Goal: Task Accomplishment & Management: Use online tool/utility

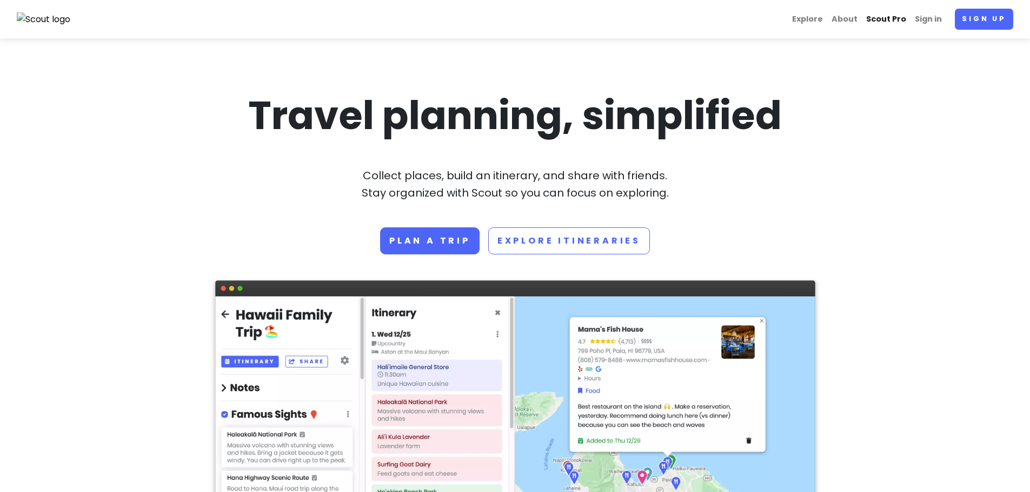
click at [879, 16] on link "Scout Pro" at bounding box center [886, 19] width 49 height 21
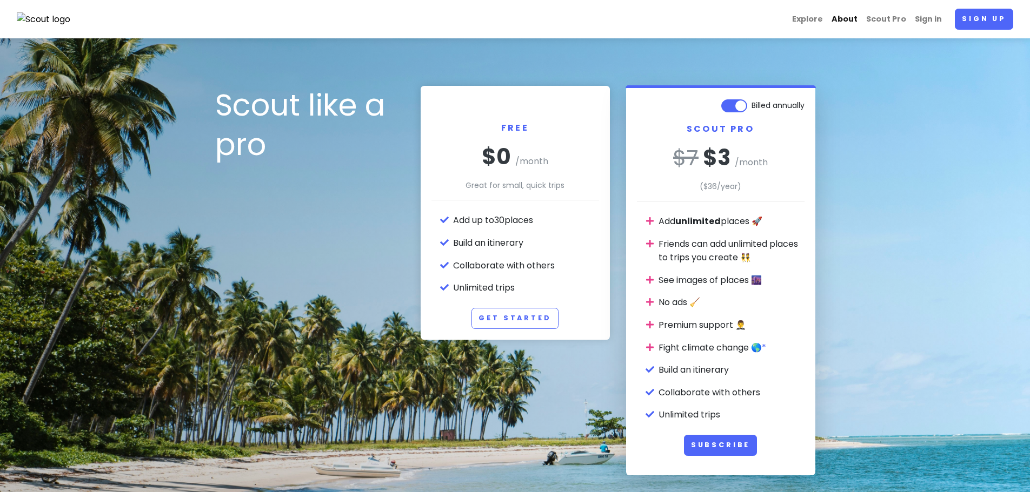
click at [842, 16] on link "About" at bounding box center [844, 19] width 35 height 21
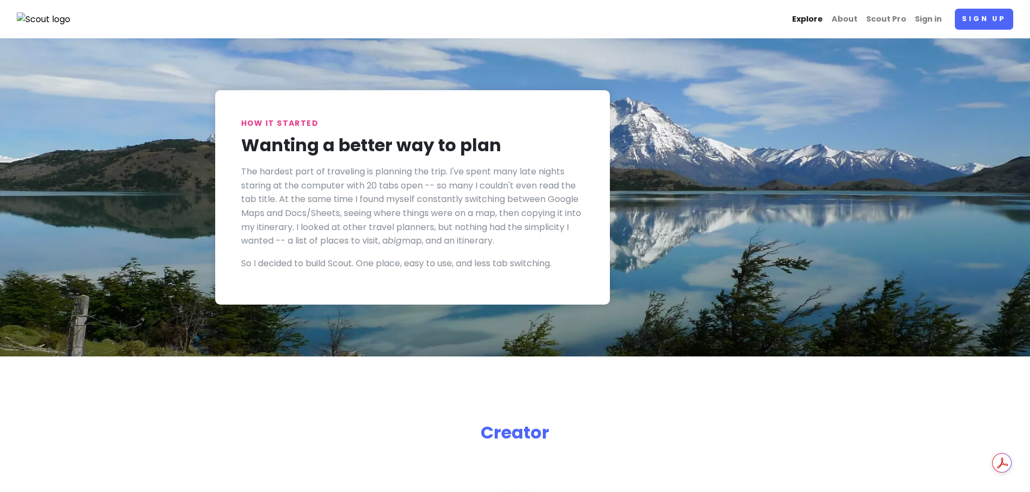
click at [812, 21] on link "Explore" at bounding box center [807, 19] width 39 height 21
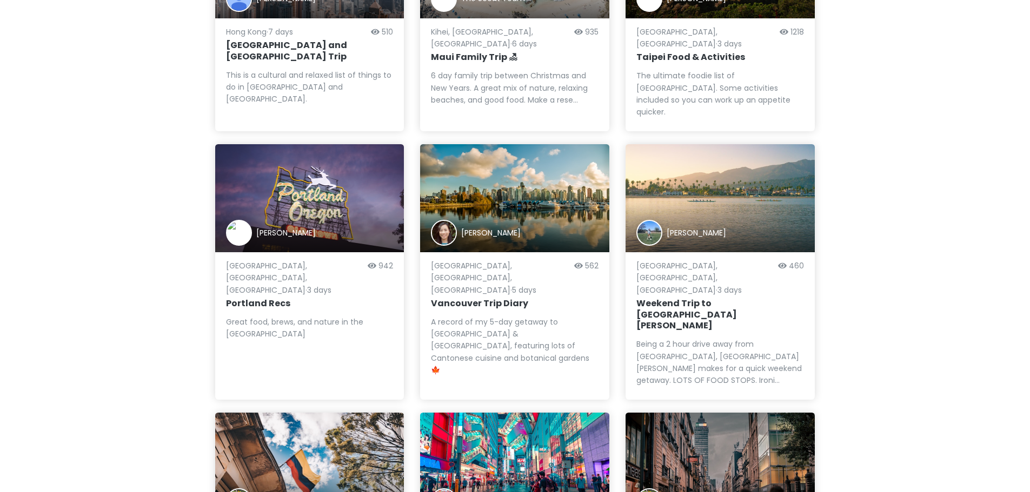
scroll to position [950, 0]
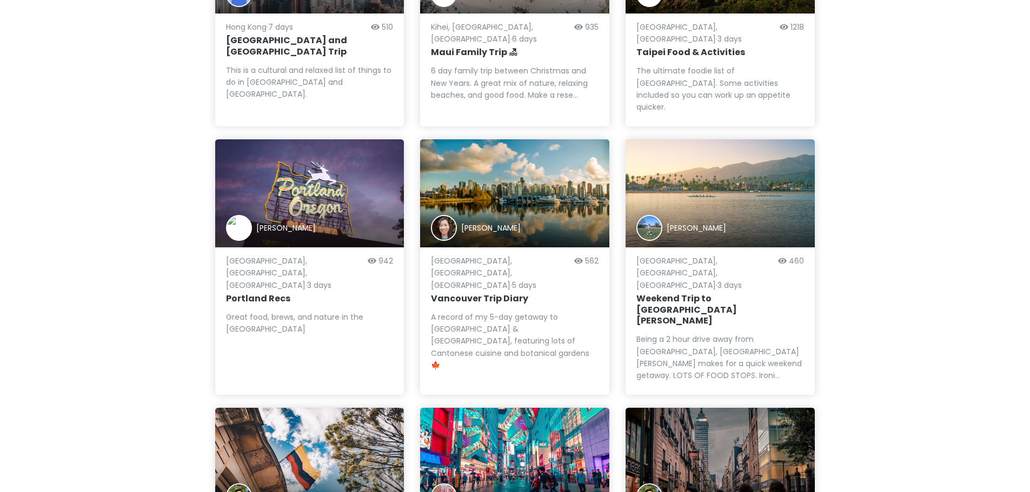
click at [506, 408] on div "Yang You" at bounding box center [514, 462] width 189 height 108
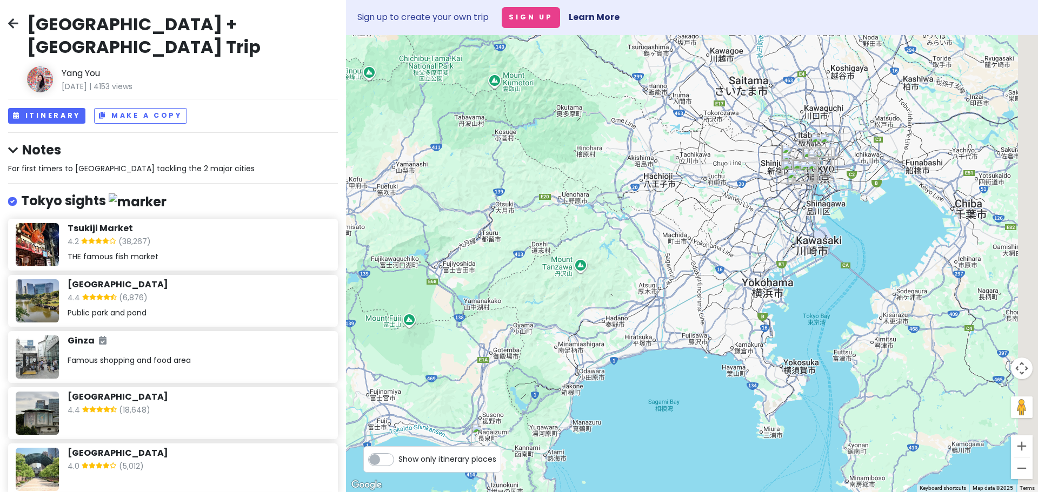
drag, startPoint x: 861, startPoint y: 188, endPoint x: 648, endPoint y: 333, distance: 257.9
click at [648, 333] on div at bounding box center [692, 263] width 692 height 457
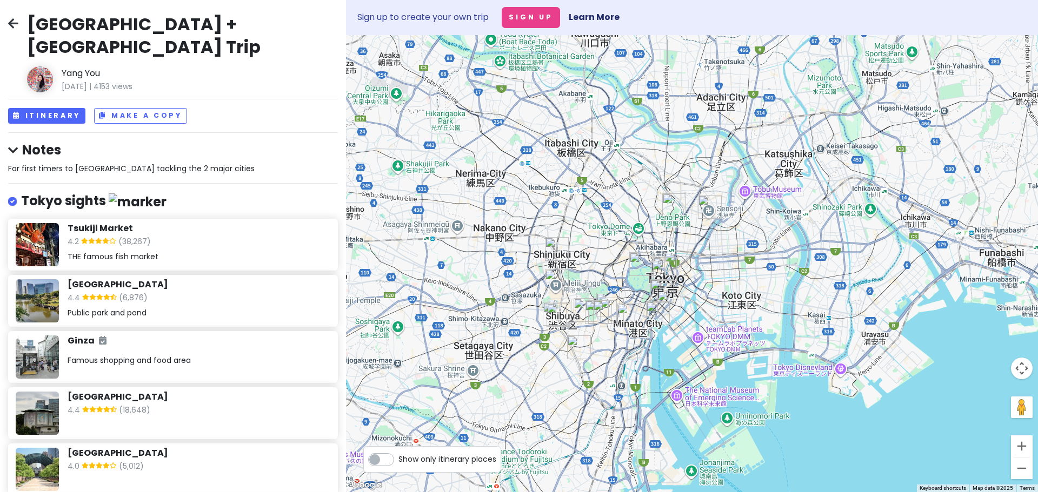
drag, startPoint x: 713, startPoint y: 215, endPoint x: 639, endPoint y: 456, distance: 252.5
click at [639, 456] on div at bounding box center [692, 263] width 692 height 457
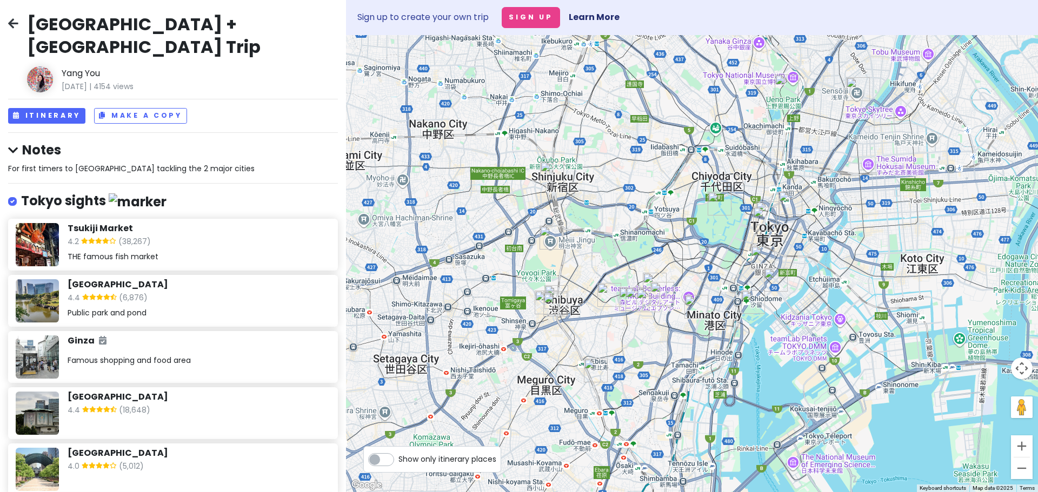
drag, startPoint x: 562, startPoint y: 332, endPoint x: 675, endPoint y: 412, distance: 138.4
click at [675, 412] on div at bounding box center [692, 263] width 692 height 457
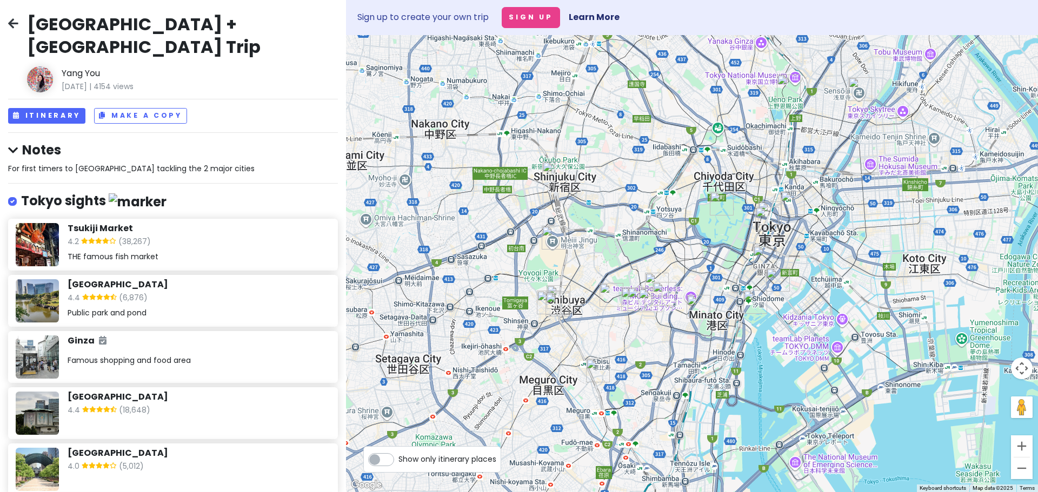
click at [10, 19] on icon at bounding box center [13, 23] width 10 height 9
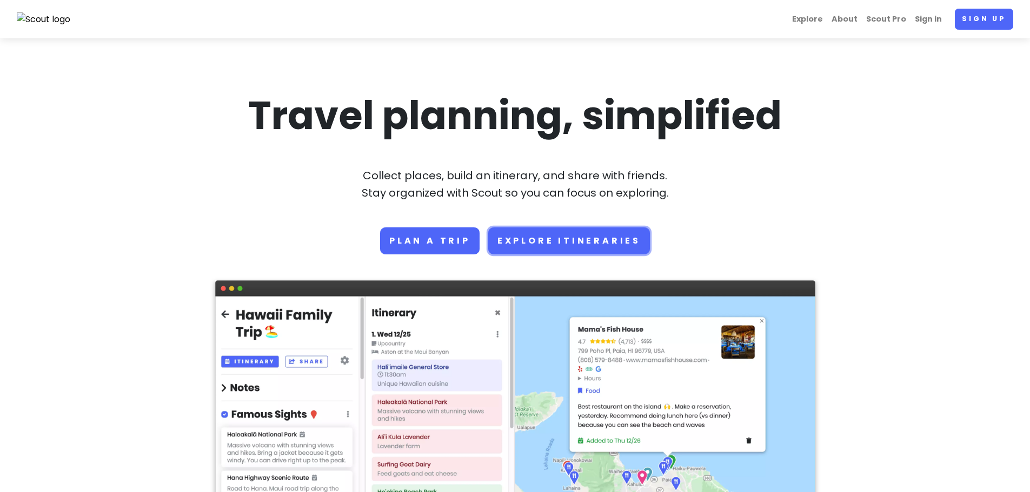
click at [553, 246] on link "Explore Itineraries" at bounding box center [569, 241] width 162 height 27
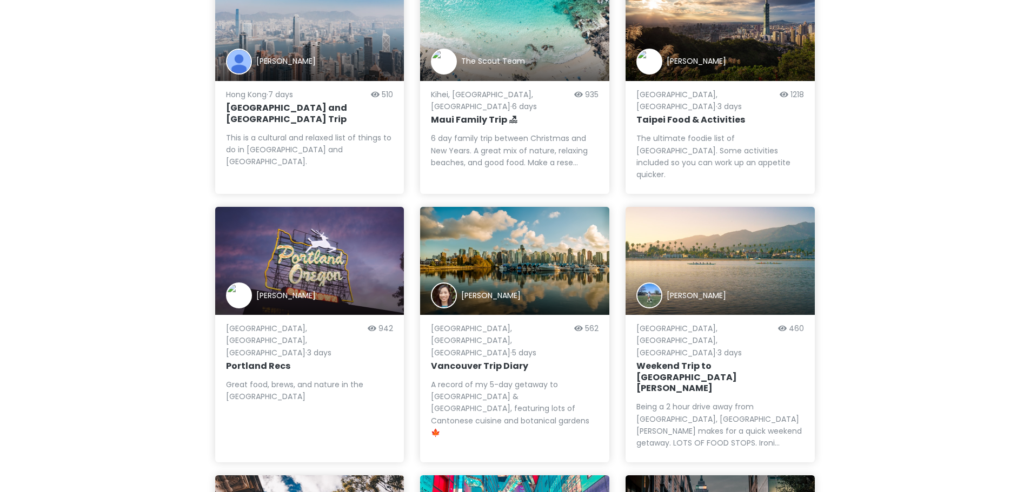
scroll to position [927, 0]
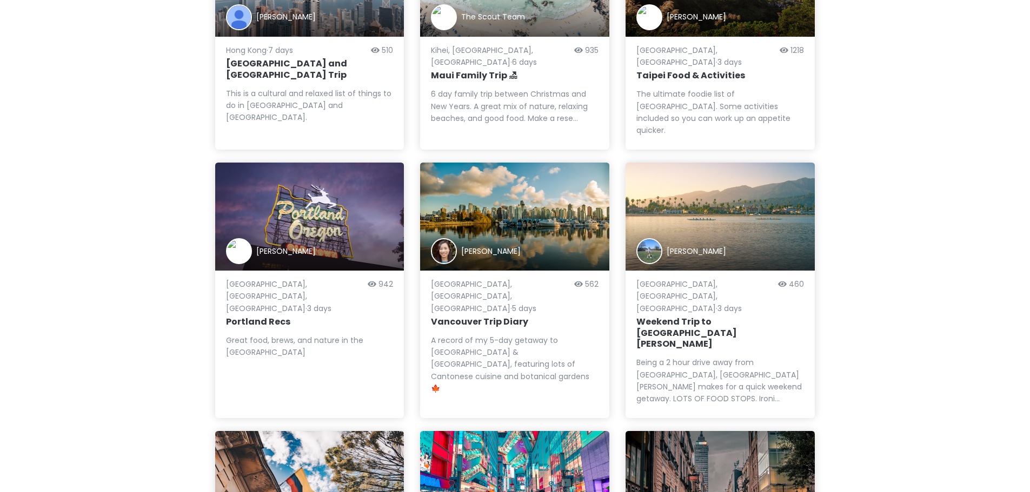
click at [716, 431] on div "[PERSON_NAME]" at bounding box center [719, 485] width 189 height 108
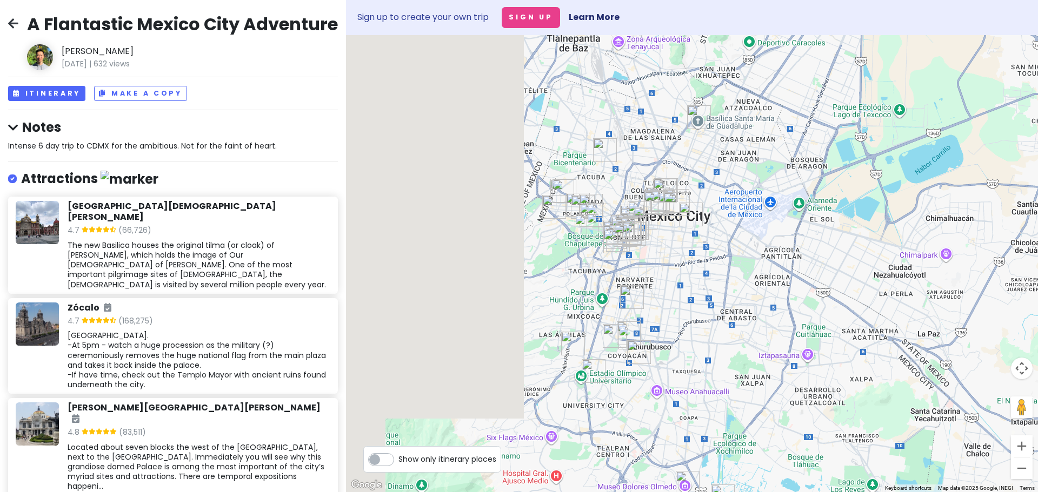
drag, startPoint x: 610, startPoint y: 306, endPoint x: 799, endPoint y: 283, distance: 190.1
click at [799, 283] on div at bounding box center [692, 263] width 692 height 457
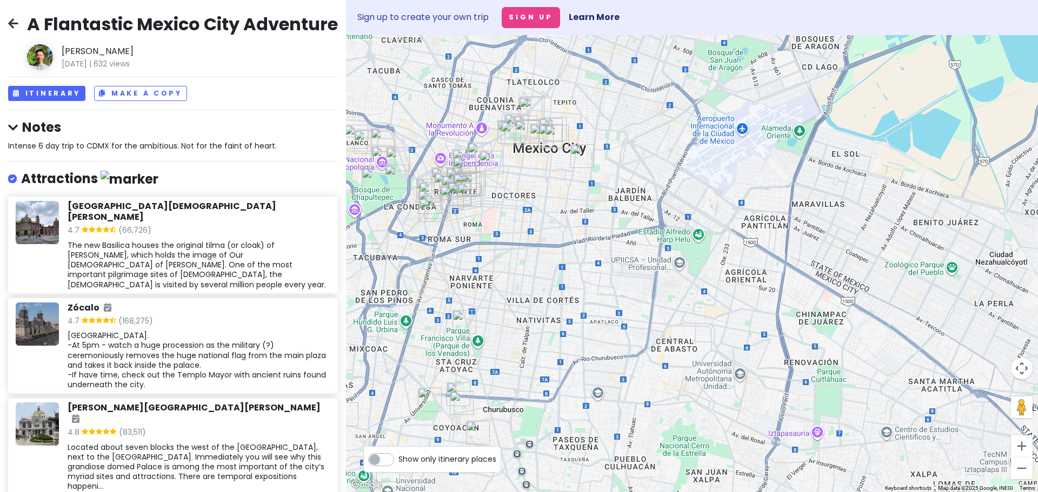
click at [12, 20] on icon at bounding box center [13, 23] width 10 height 9
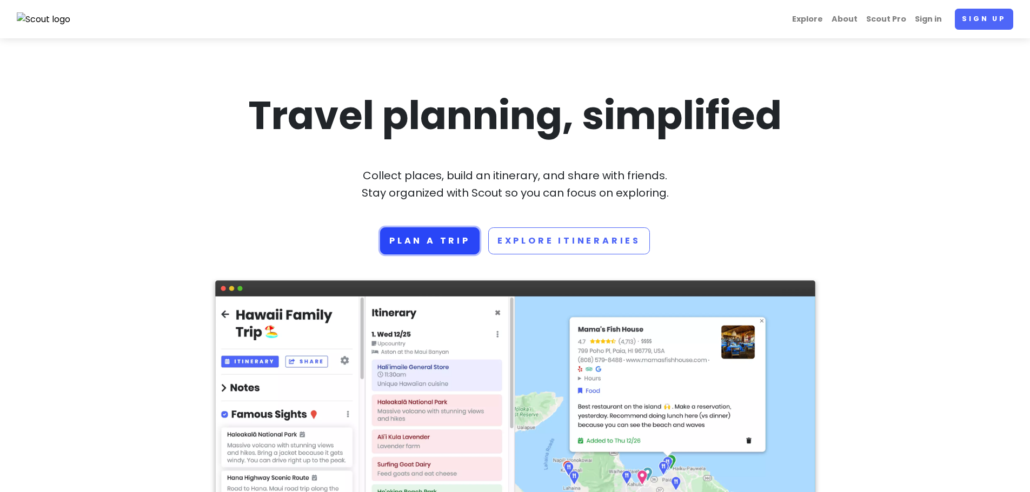
click at [430, 239] on link "Plan a trip" at bounding box center [429, 241] width 99 height 27
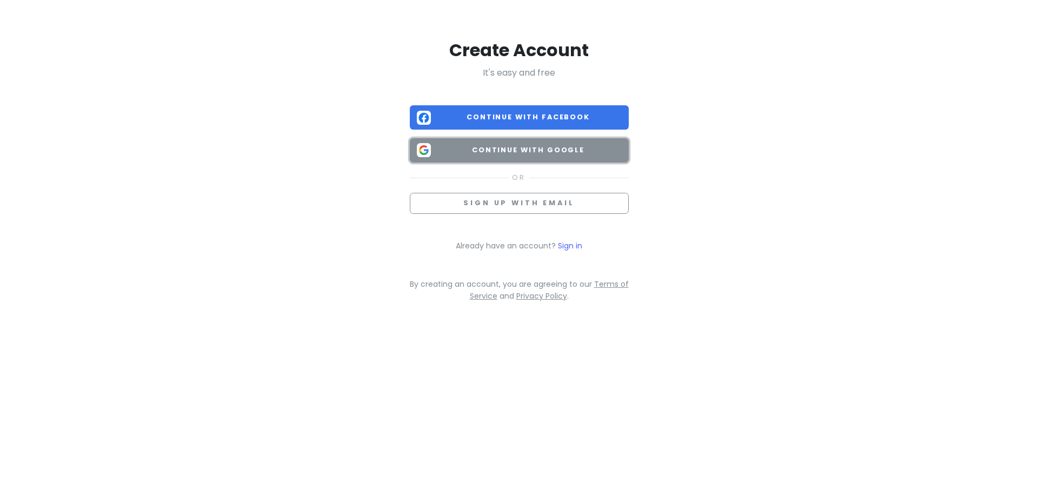
click at [539, 148] on span "Continue with Google" at bounding box center [528, 150] width 186 height 11
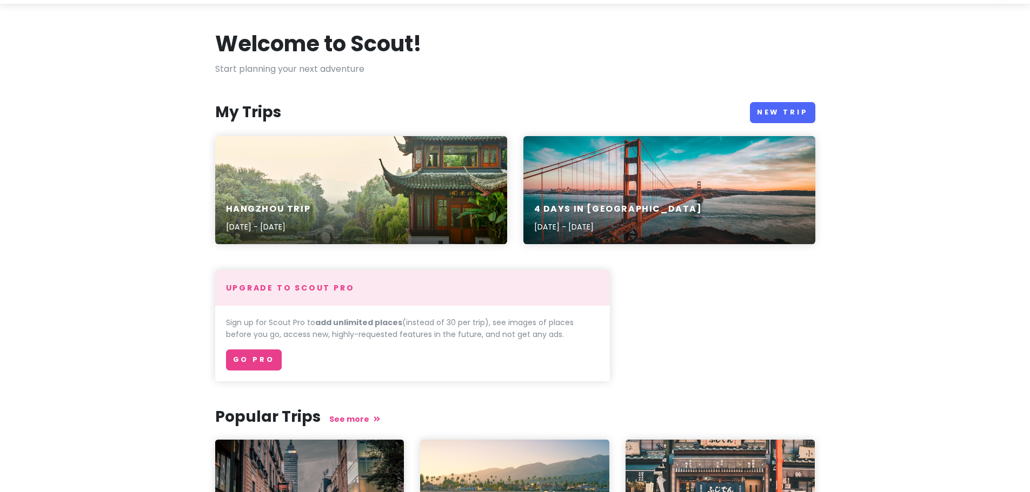
scroll to position [34, 0]
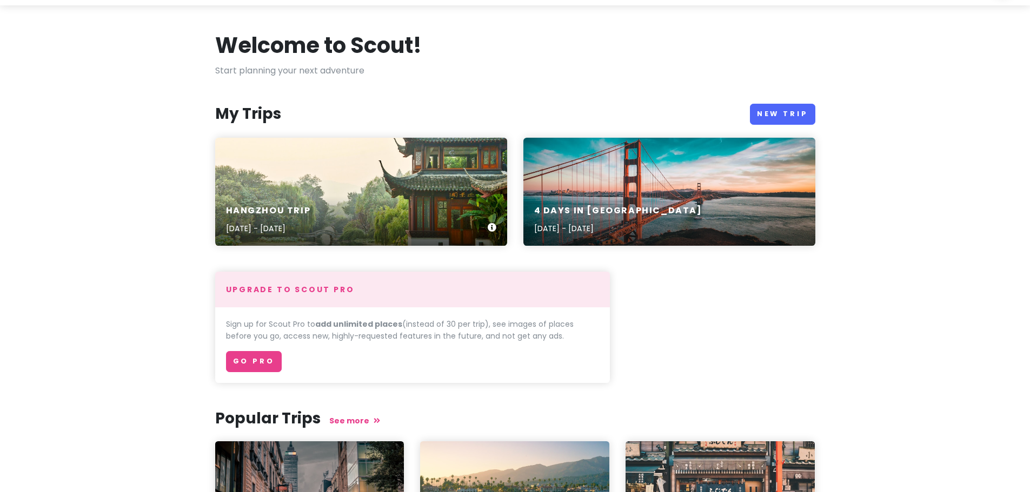
click at [358, 184] on div "Hangzhou Trip Aug 2, 2023 - Aug 9, 2023" at bounding box center [361, 192] width 292 height 108
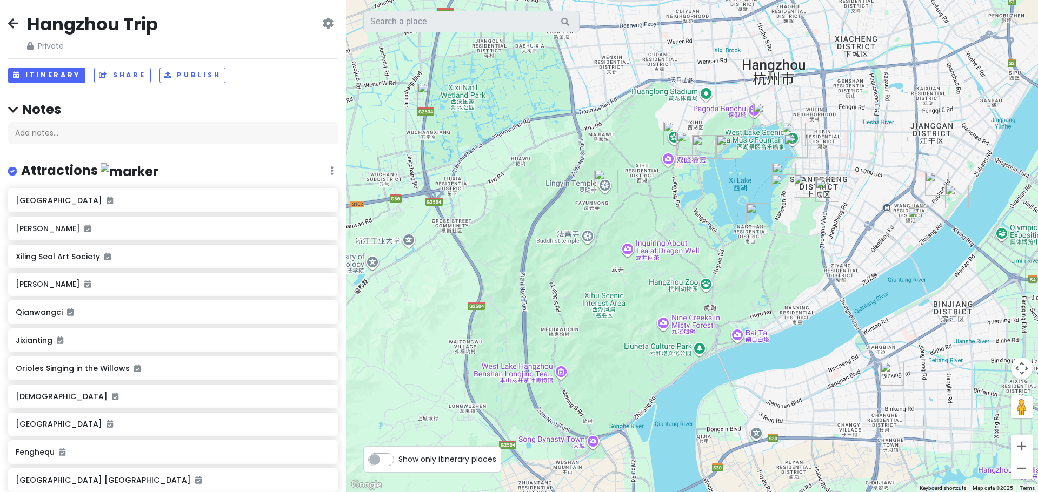
click at [11, 25] on icon at bounding box center [13, 23] width 10 height 9
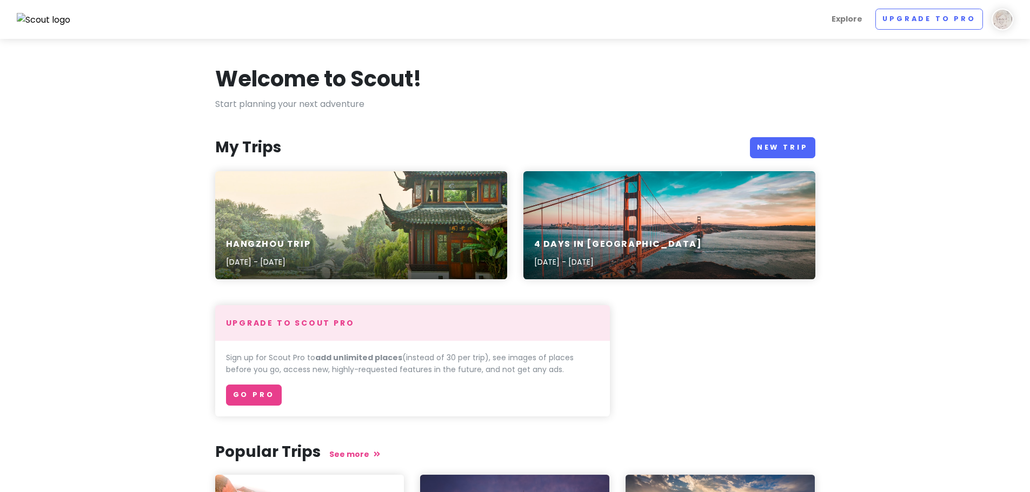
click at [647, 209] on div "4 Days in San Francisco Feb 7, 2020 - Feb 11, 2020" at bounding box center [669, 225] width 292 height 108
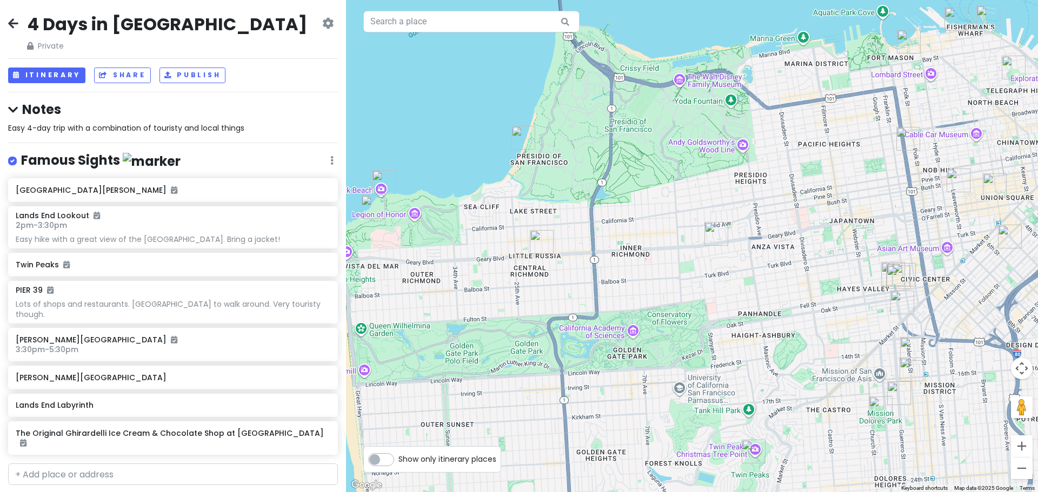
click at [11, 21] on icon at bounding box center [13, 23] width 10 height 9
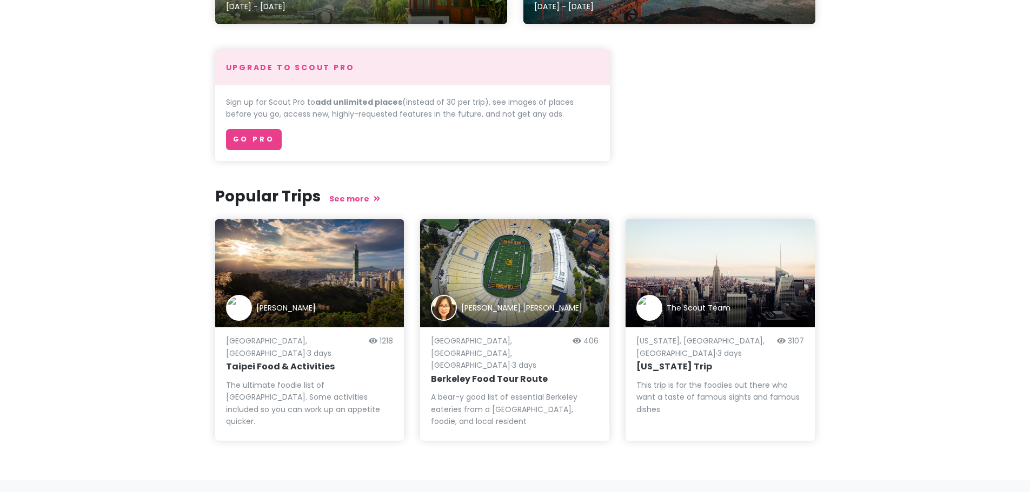
scroll to position [257, 0]
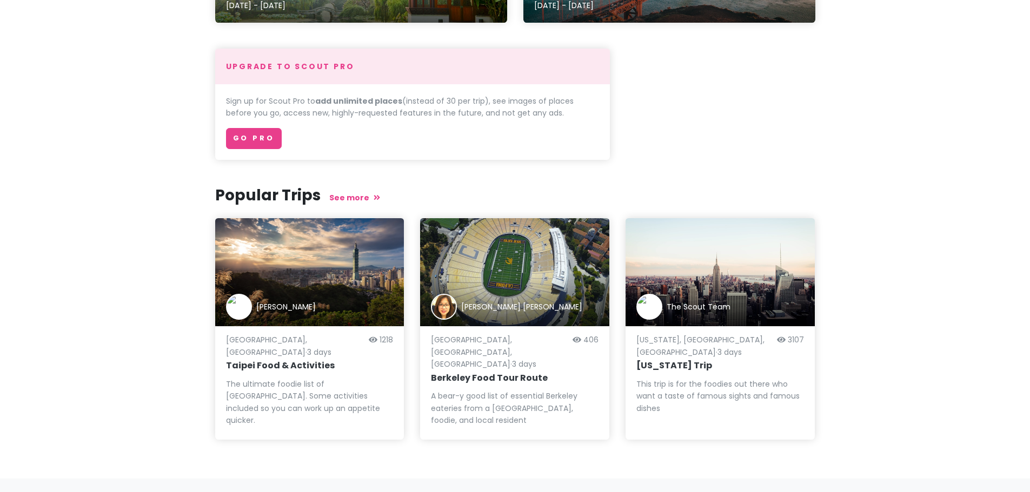
click at [325, 285] on div "[PERSON_NAME]" at bounding box center [309, 272] width 189 height 108
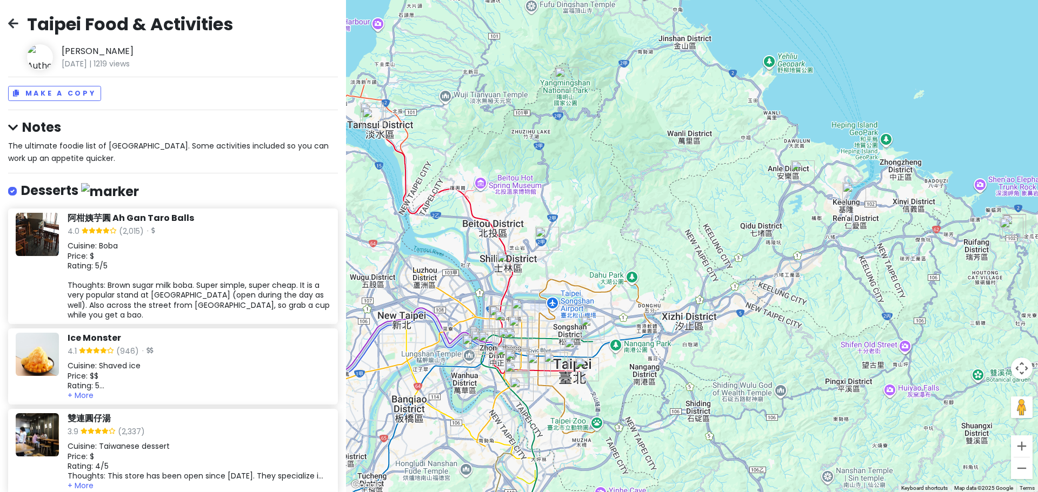
click at [15, 23] on icon at bounding box center [13, 23] width 10 height 9
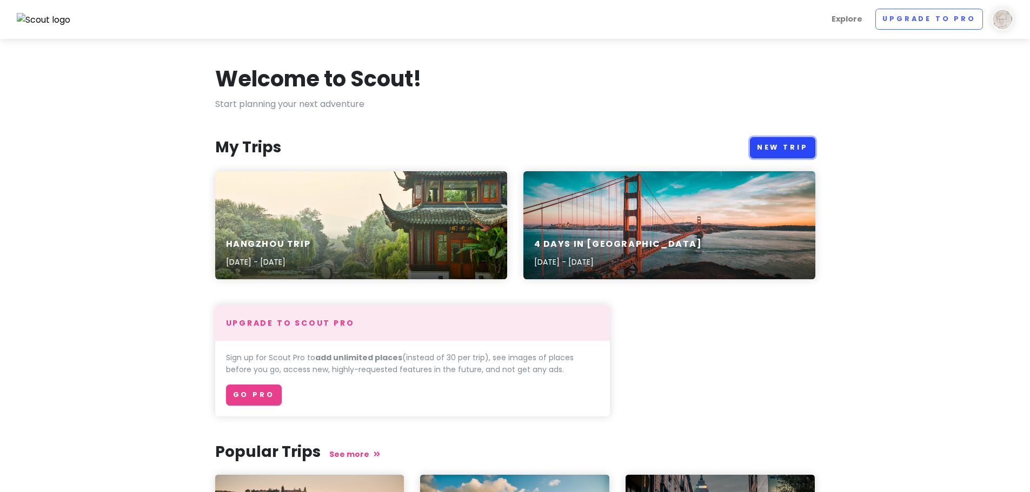
click at [785, 139] on link "New Trip" at bounding box center [782, 147] width 65 height 21
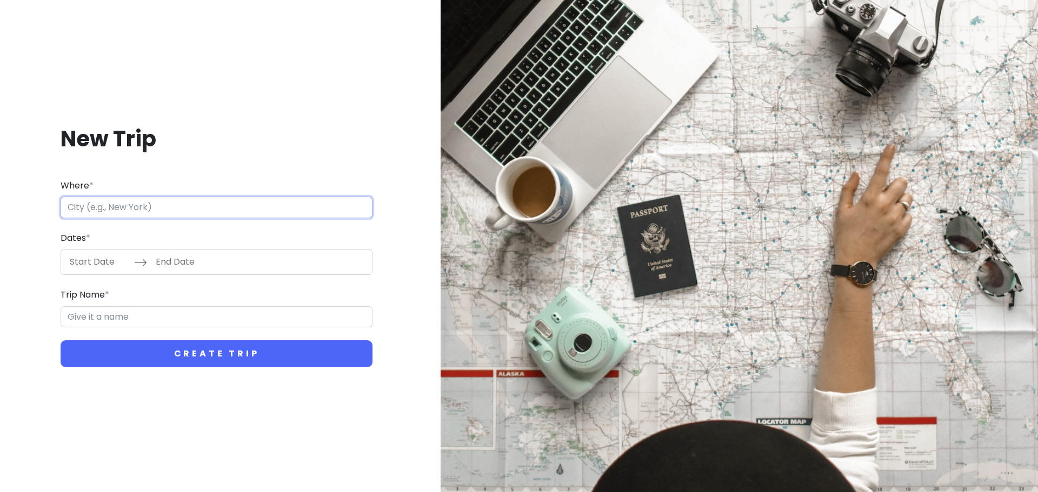
click at [190, 202] on input "Where *" at bounding box center [217, 208] width 312 height 22
click at [203, 209] on input "Where *" at bounding box center [217, 208] width 312 height 22
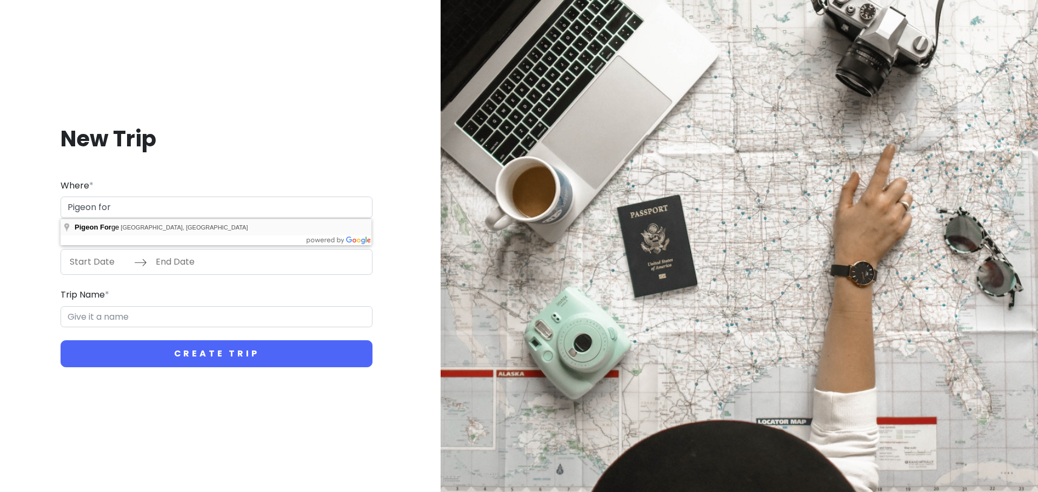
type input "Pigeon Forge, [GEOGRAPHIC_DATA], [GEOGRAPHIC_DATA]"
type input "Pigeon Forge Trip"
click at [101, 259] on input "Start Date" at bounding box center [99, 262] width 70 height 25
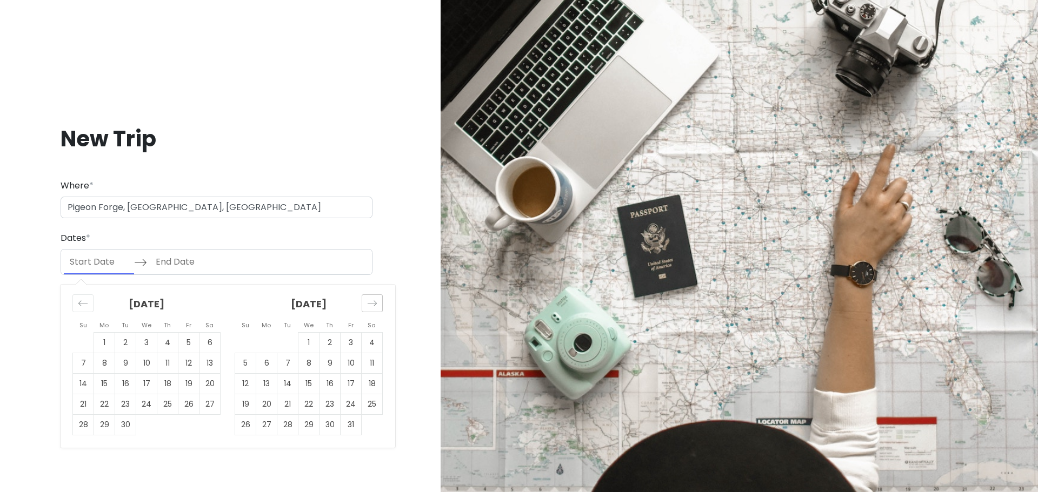
click at [377, 304] on icon "Move forward to switch to the next month." at bounding box center [372, 303] width 10 height 10
click at [372, 362] on td "8" at bounding box center [372, 364] width 21 height 21
type input "[DATE]"
click at [289, 382] on td "11" at bounding box center [287, 384] width 21 height 21
type input "[DATE]"
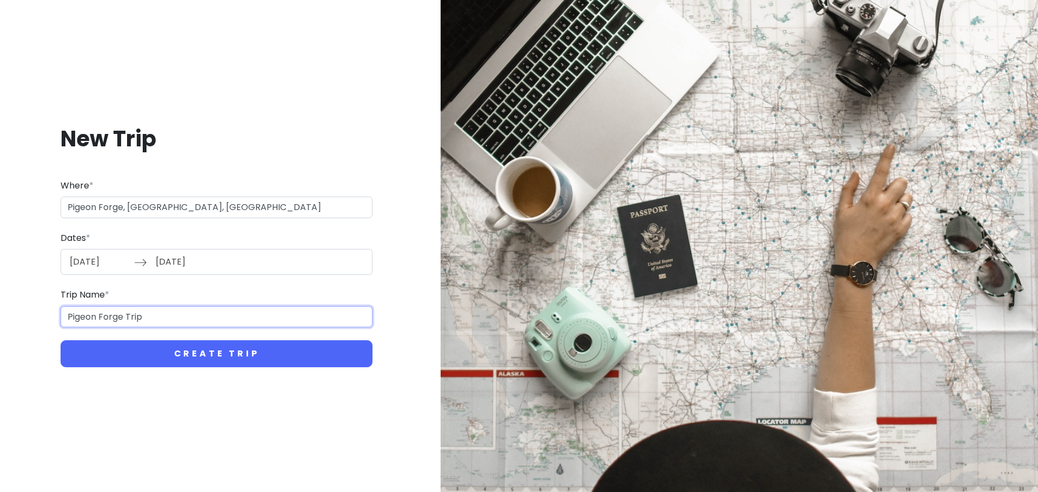
drag, startPoint x: 171, startPoint y: 317, endPoint x: 52, endPoint y: 316, distance: 119.5
click at [52, 316] on div "New Trip Where * Pigeon Forge, [GEOGRAPHIC_DATA], [GEOGRAPHIC_DATA] Dates * [DA…" at bounding box center [217, 246] width 416 height 295
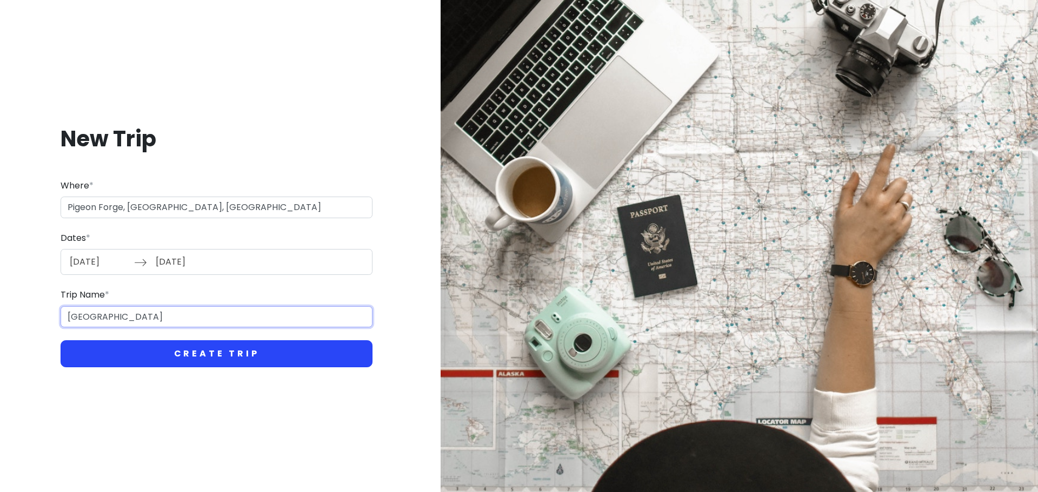
type input "[GEOGRAPHIC_DATA]"
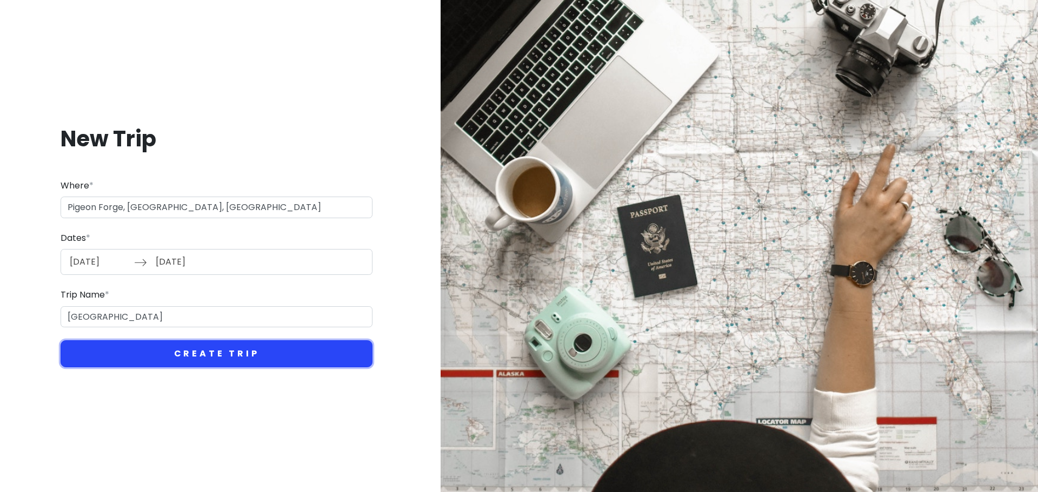
click at [259, 345] on button "Create Trip" at bounding box center [217, 354] width 312 height 27
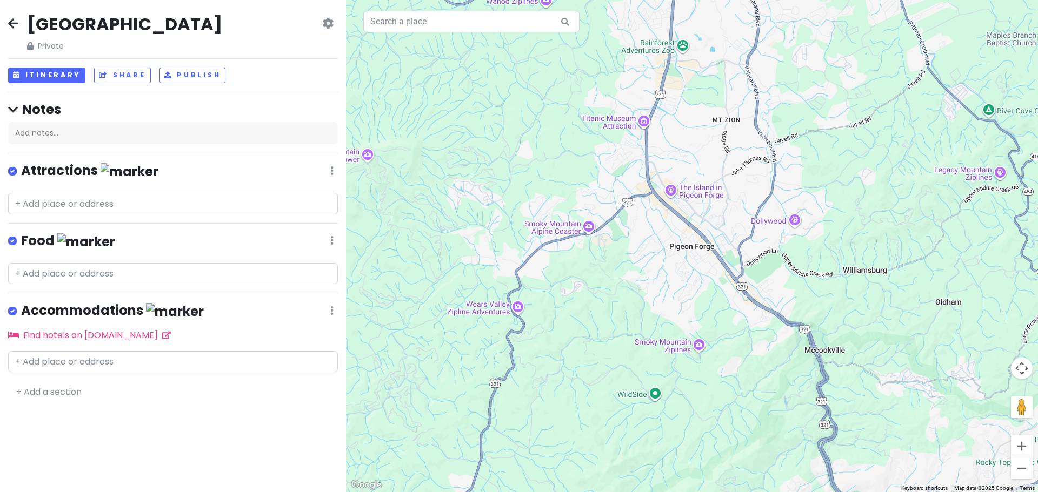
click at [119, 347] on div at bounding box center [173, 351] width 346 height 9
click at [118, 354] on input "text" at bounding box center [173, 362] width 330 height 22
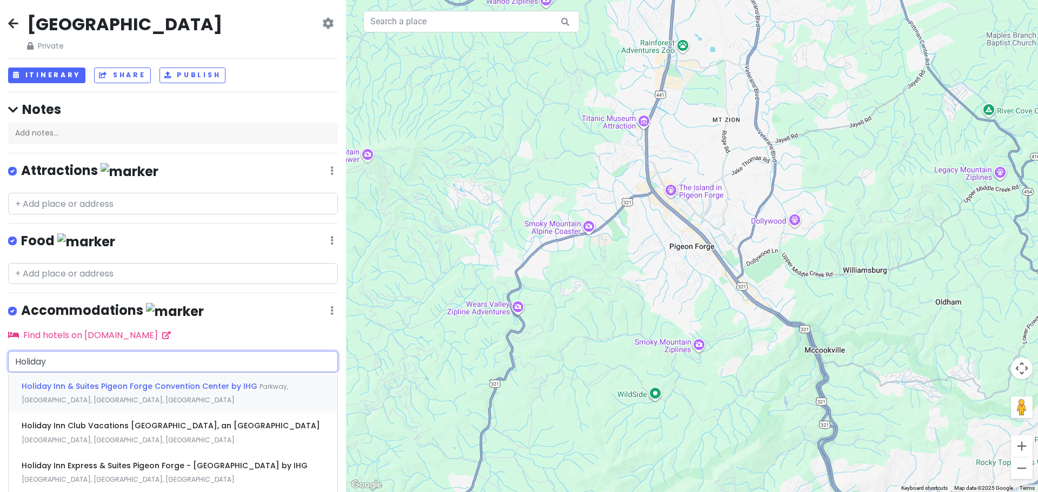
type input "Holiday"
click at [122, 382] on span "Holiday Inn & Suites Pigeon Forge Convention Center by IHG" at bounding box center [141, 386] width 238 height 11
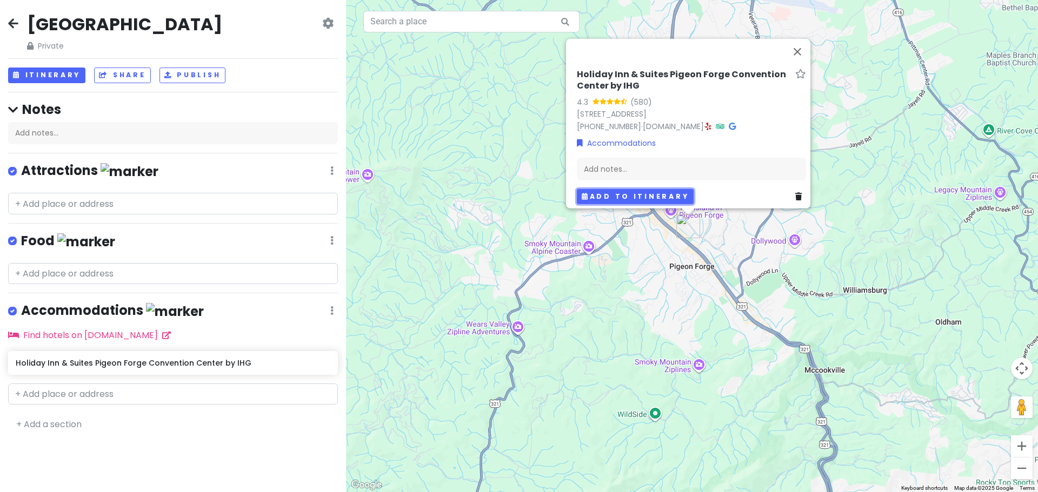
click at [634, 192] on button "Add to itinerary" at bounding box center [635, 197] width 117 height 16
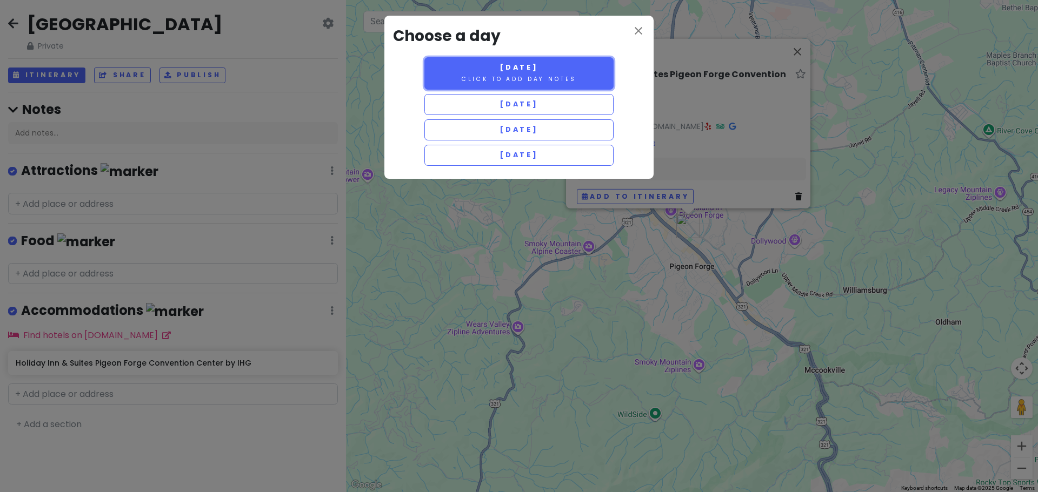
click at [480, 78] on small "Click to add day notes" at bounding box center [519, 79] width 115 height 8
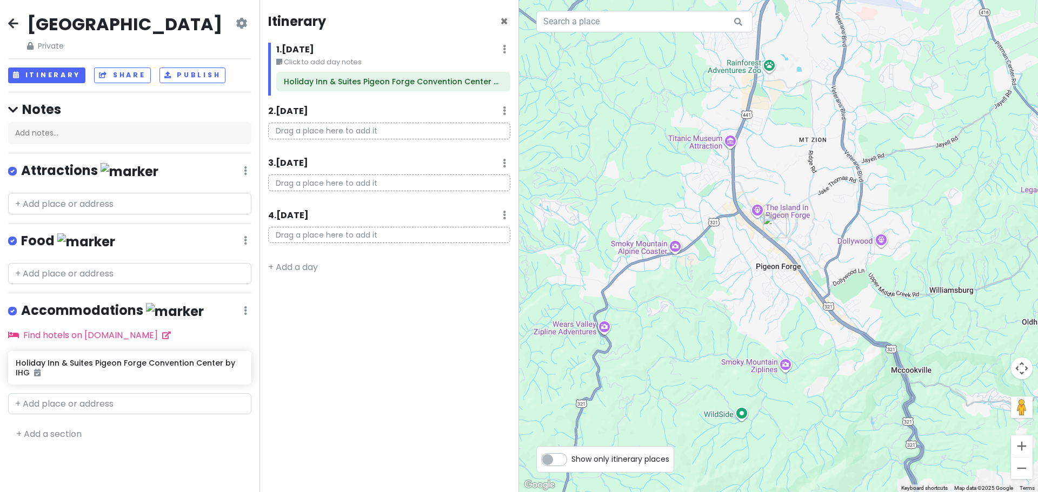
click at [388, 128] on p "Drag a place here to add it" at bounding box center [389, 131] width 242 height 17
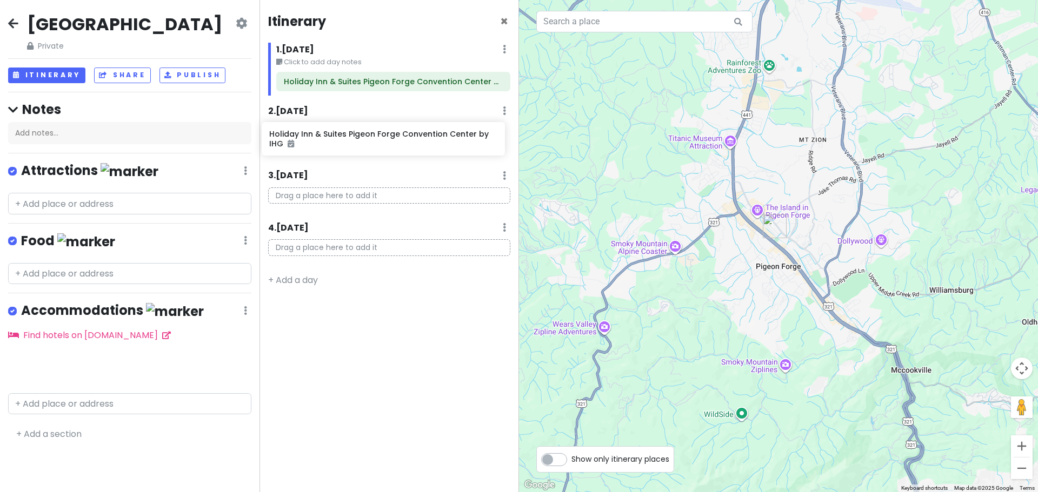
drag, startPoint x: 136, startPoint y: 395, endPoint x: 389, endPoint y: 146, distance: 355.1
click at [389, 146] on div "[GEOGRAPHIC_DATA] NP Private Change Dates Make a Copy Delete Trip Go Pro ⚡️ Giv…" at bounding box center [519, 246] width 1038 height 492
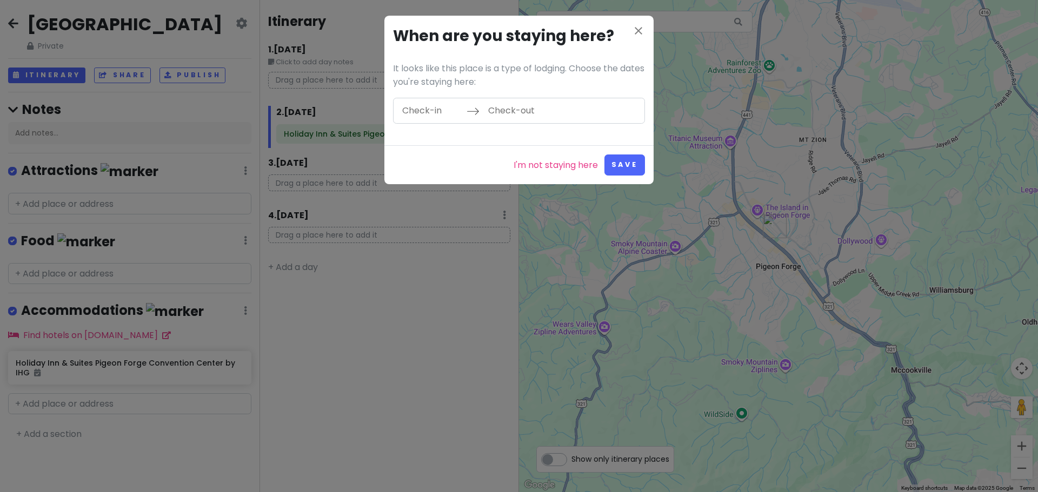
click at [422, 114] on input "Check-in" at bounding box center [431, 110] width 70 height 25
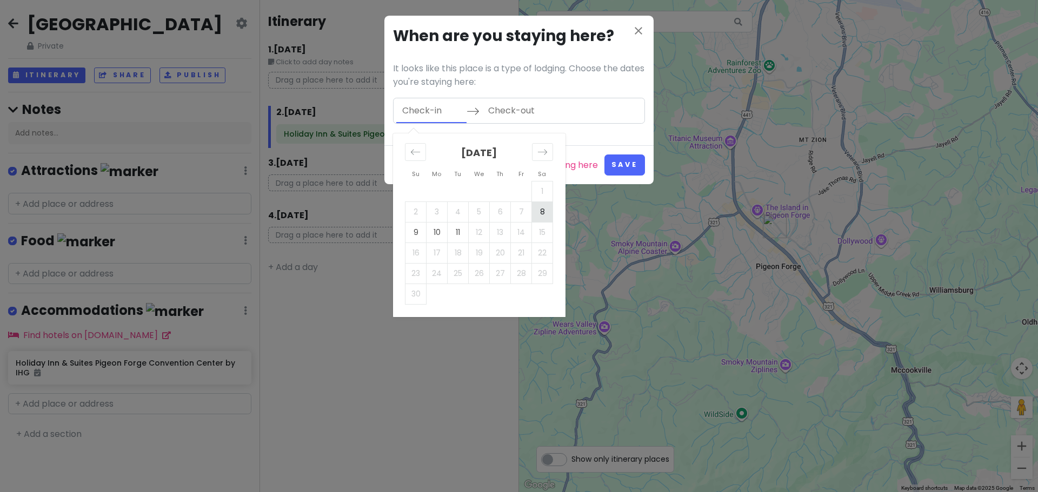
click at [542, 211] on td "8" at bounding box center [542, 212] width 21 height 21
type input "[DATE]"
click at [526, 110] on input "Check-out" at bounding box center [517, 110] width 70 height 25
click at [455, 231] on td "11" at bounding box center [458, 232] width 21 height 21
type input "[DATE]"
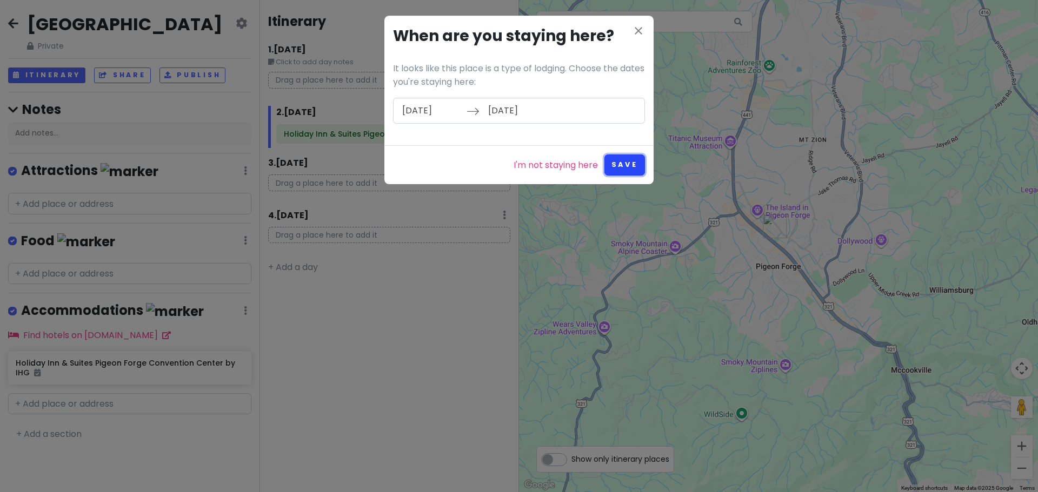
click at [625, 163] on button "Save" at bounding box center [624, 165] width 41 height 21
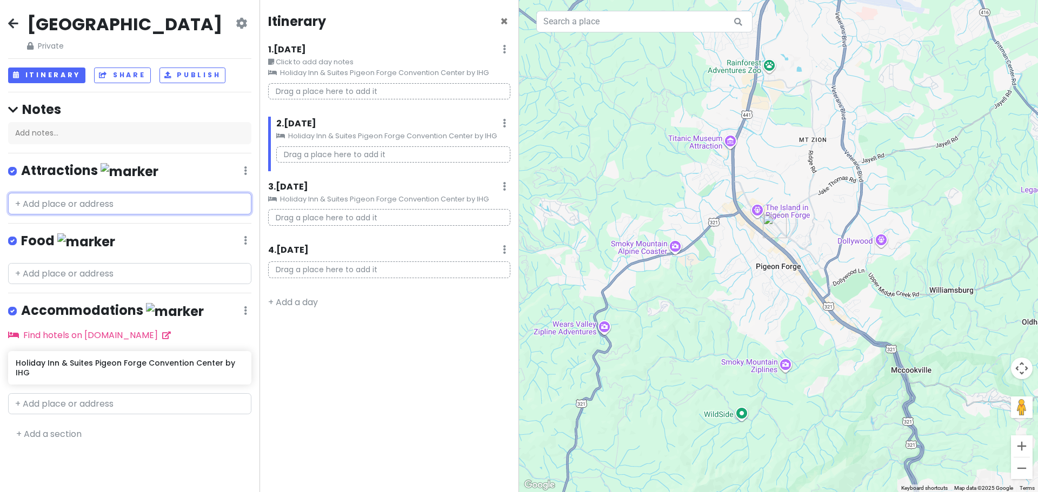
click at [109, 215] on input "text" at bounding box center [129, 204] width 243 height 22
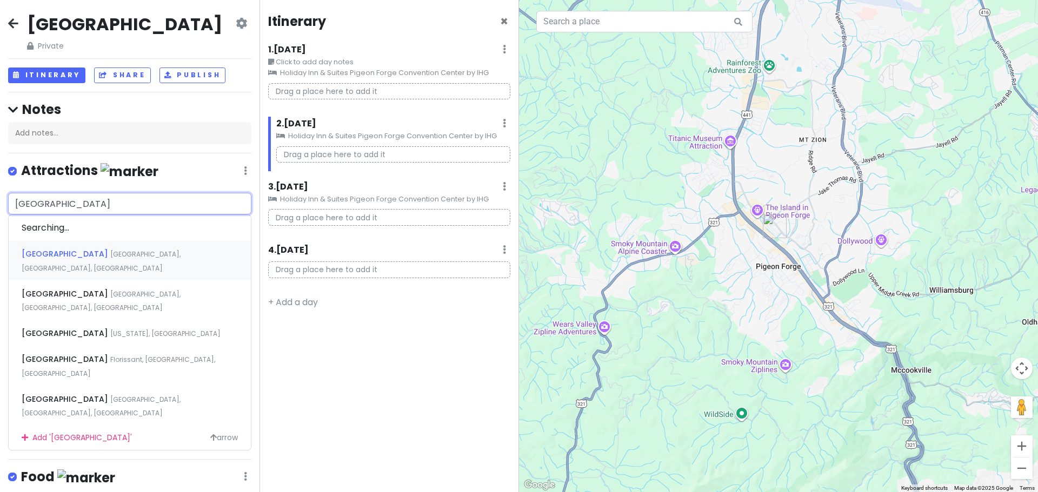
type input "cades cove places"
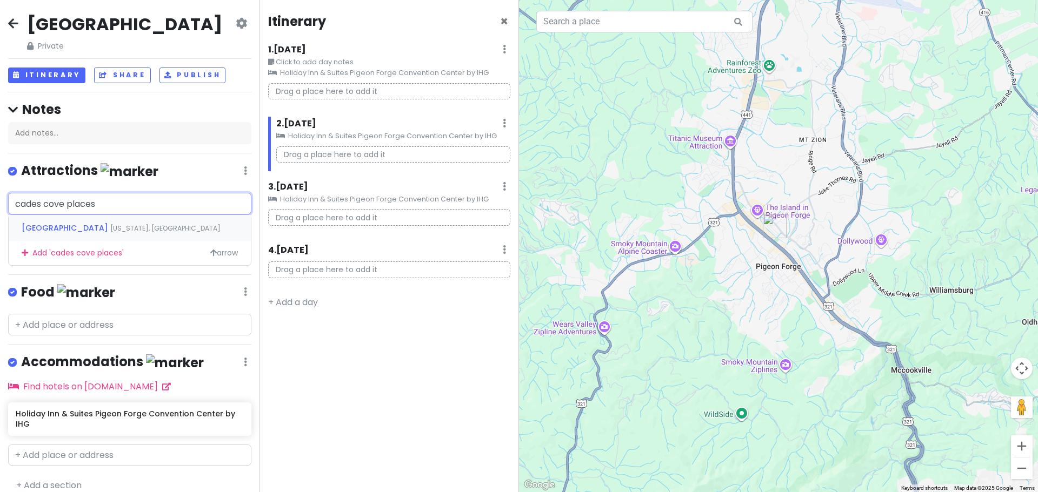
click at [110, 233] on span "[US_STATE], [GEOGRAPHIC_DATA]" at bounding box center [165, 228] width 110 height 9
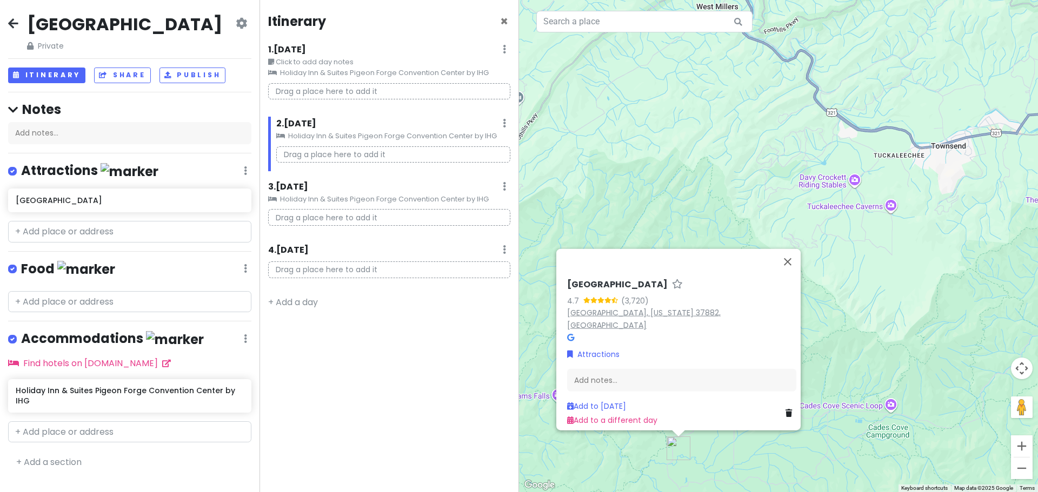
click at [642, 317] on link "[GEOGRAPHIC_DATA], [US_STATE] 37882, [GEOGRAPHIC_DATA]" at bounding box center [644, 318] width 154 height 23
